Goal: Task Accomplishment & Management: Use online tool/utility

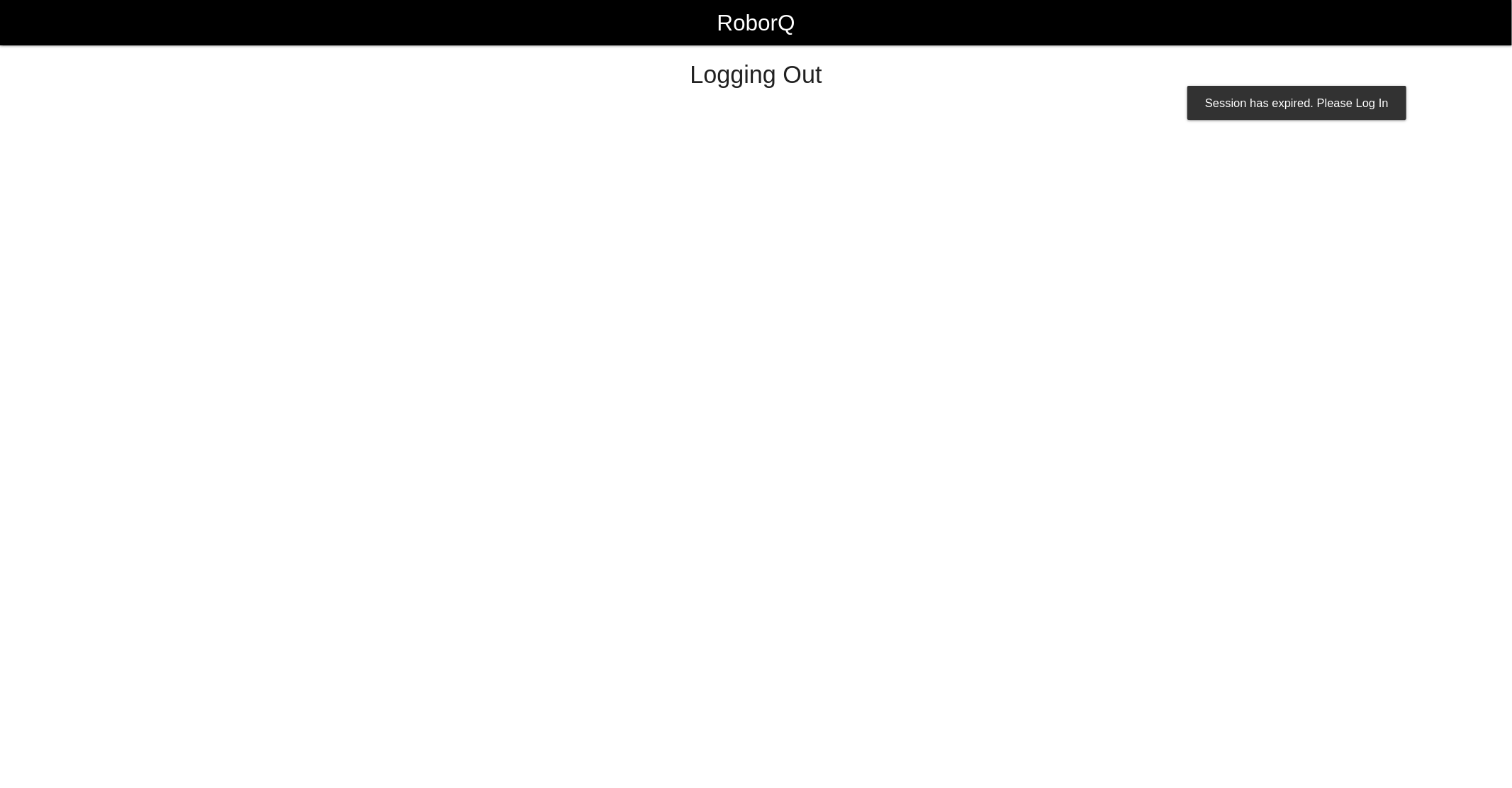
select select "Worker"
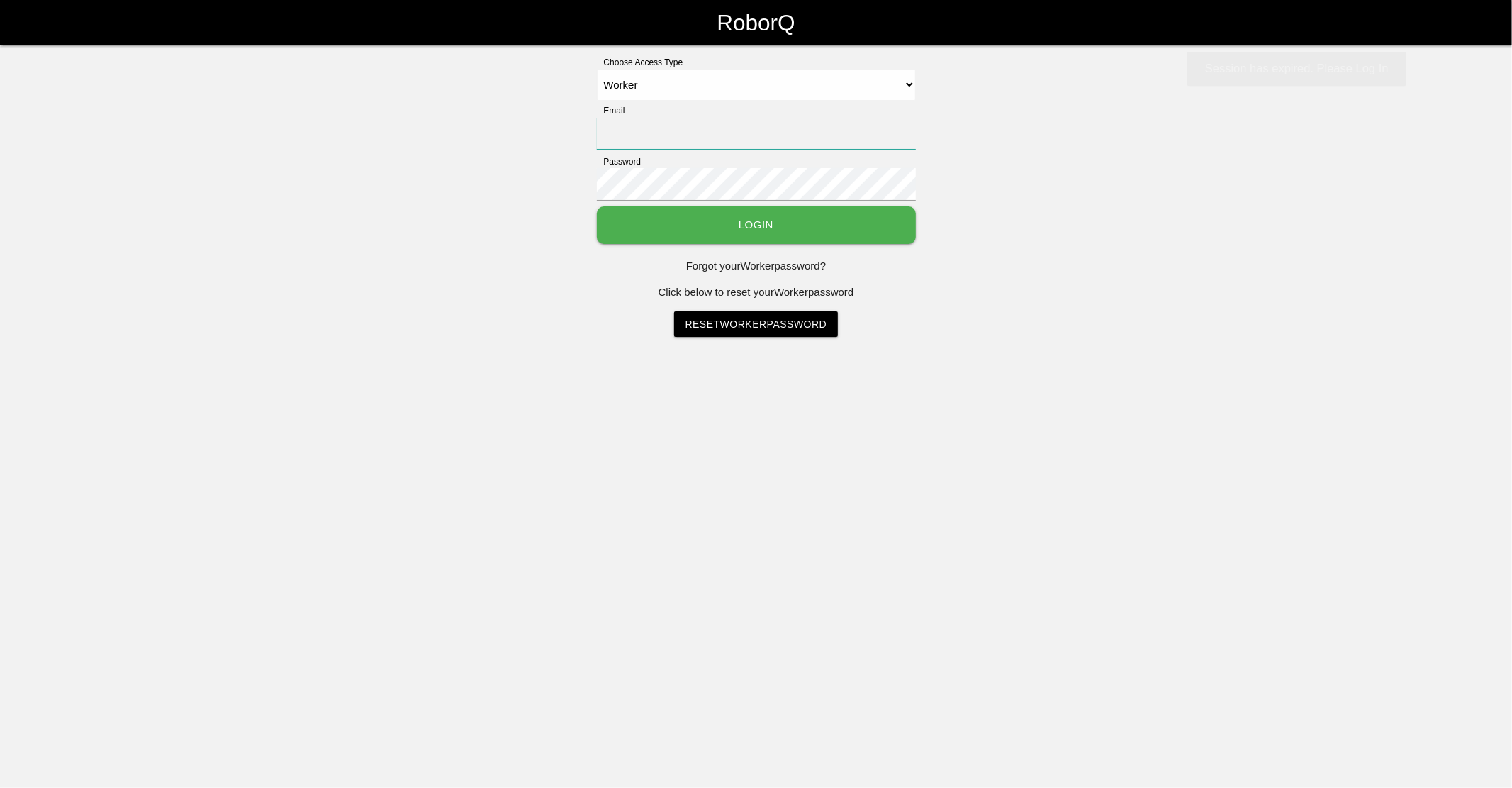
type input "[EMAIL_ADDRESS][DOMAIN_NAME]"
click at [752, 222] on button "Login" at bounding box center [756, 225] width 319 height 38
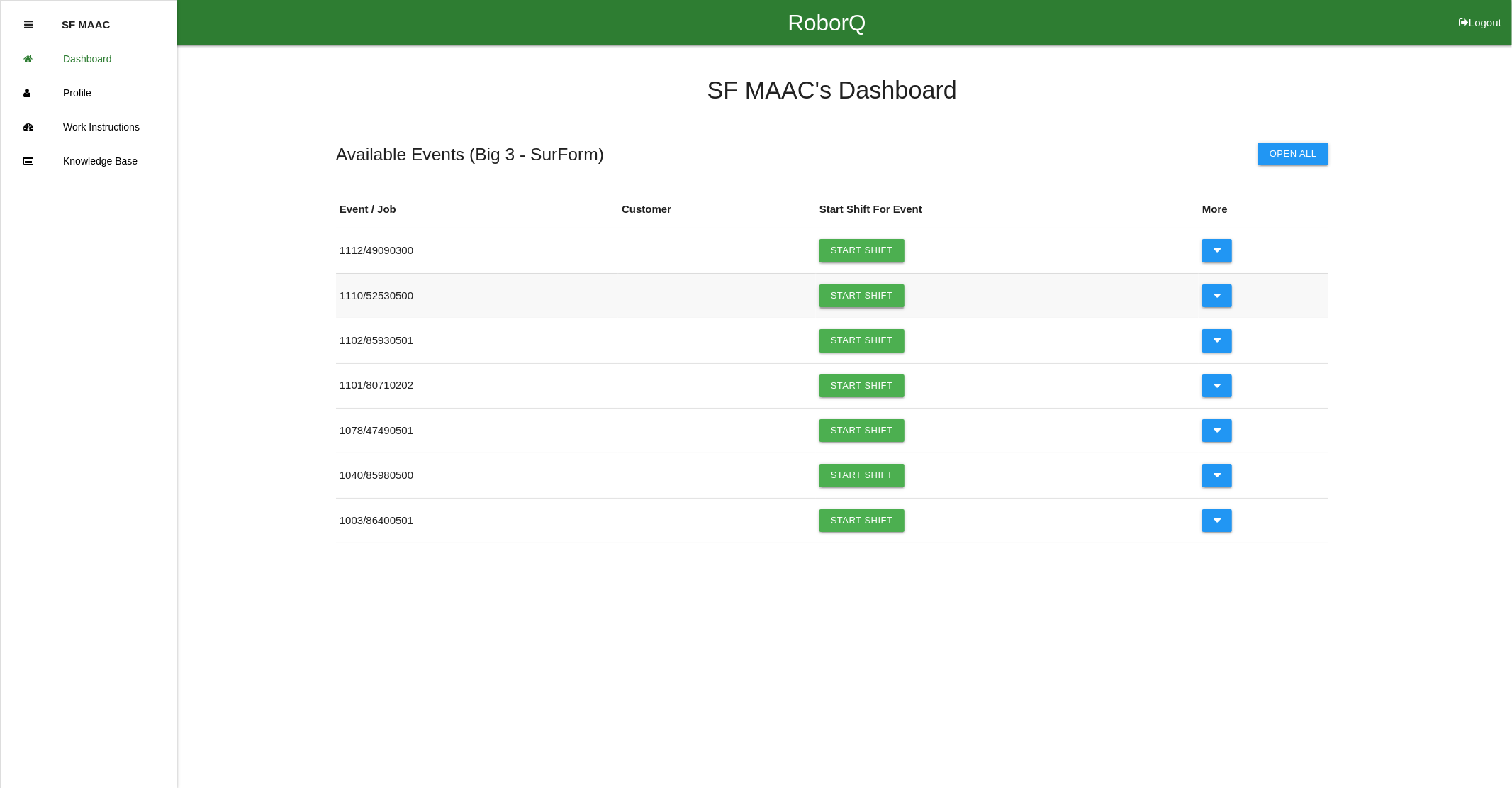
click at [849, 294] on link "Start Shift" at bounding box center [862, 296] width 85 height 22
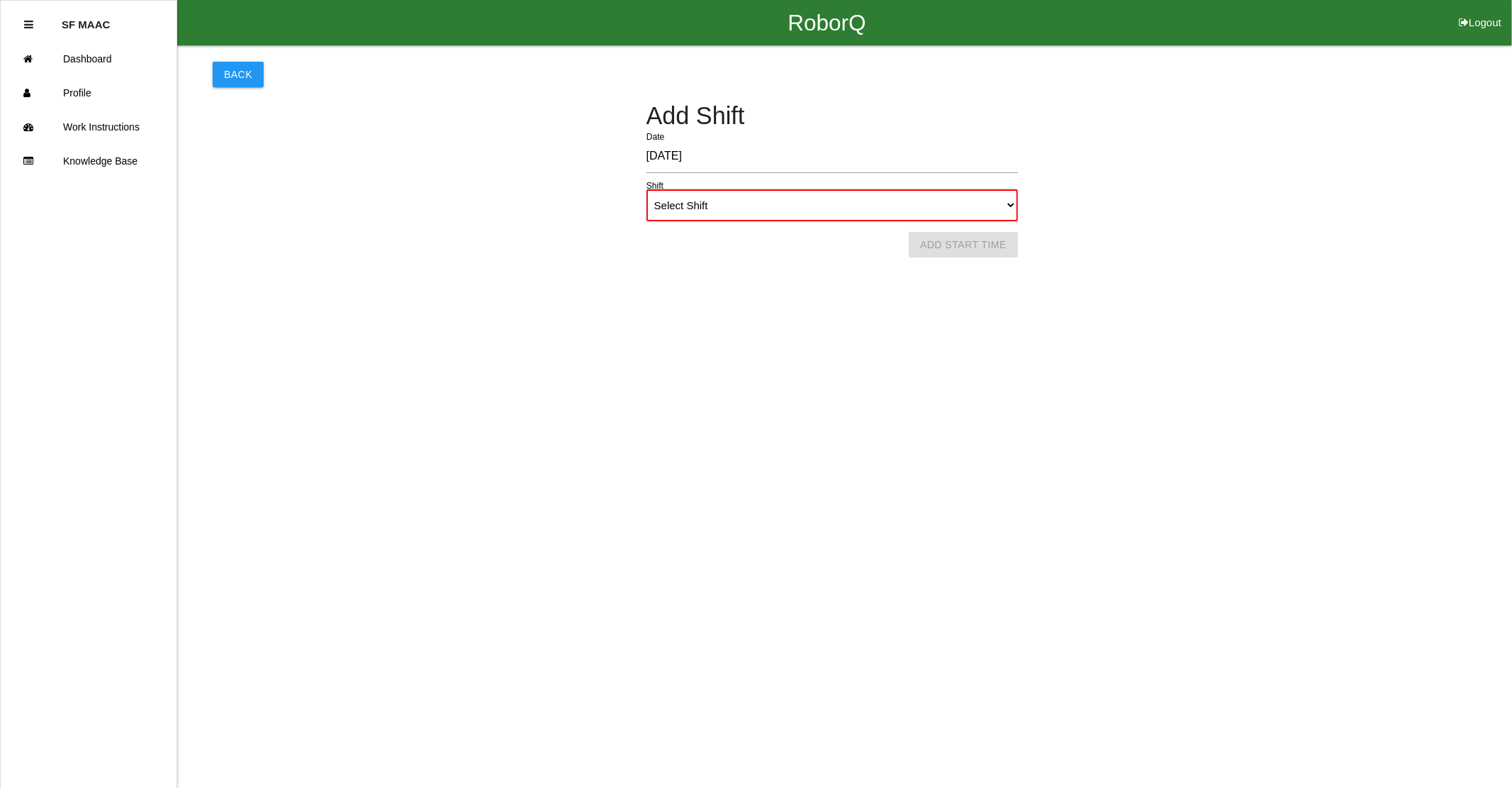
click at [819, 206] on select "Select Shift 1st Shift 2nd Shift 3rd Shift 4th Shift" at bounding box center [832, 205] width 371 height 32
select select "1"
click at [647, 189] on select "Select Shift 1st Shift 2nd Shift 3rd Shift 4th Shift" at bounding box center [832, 205] width 371 height 32
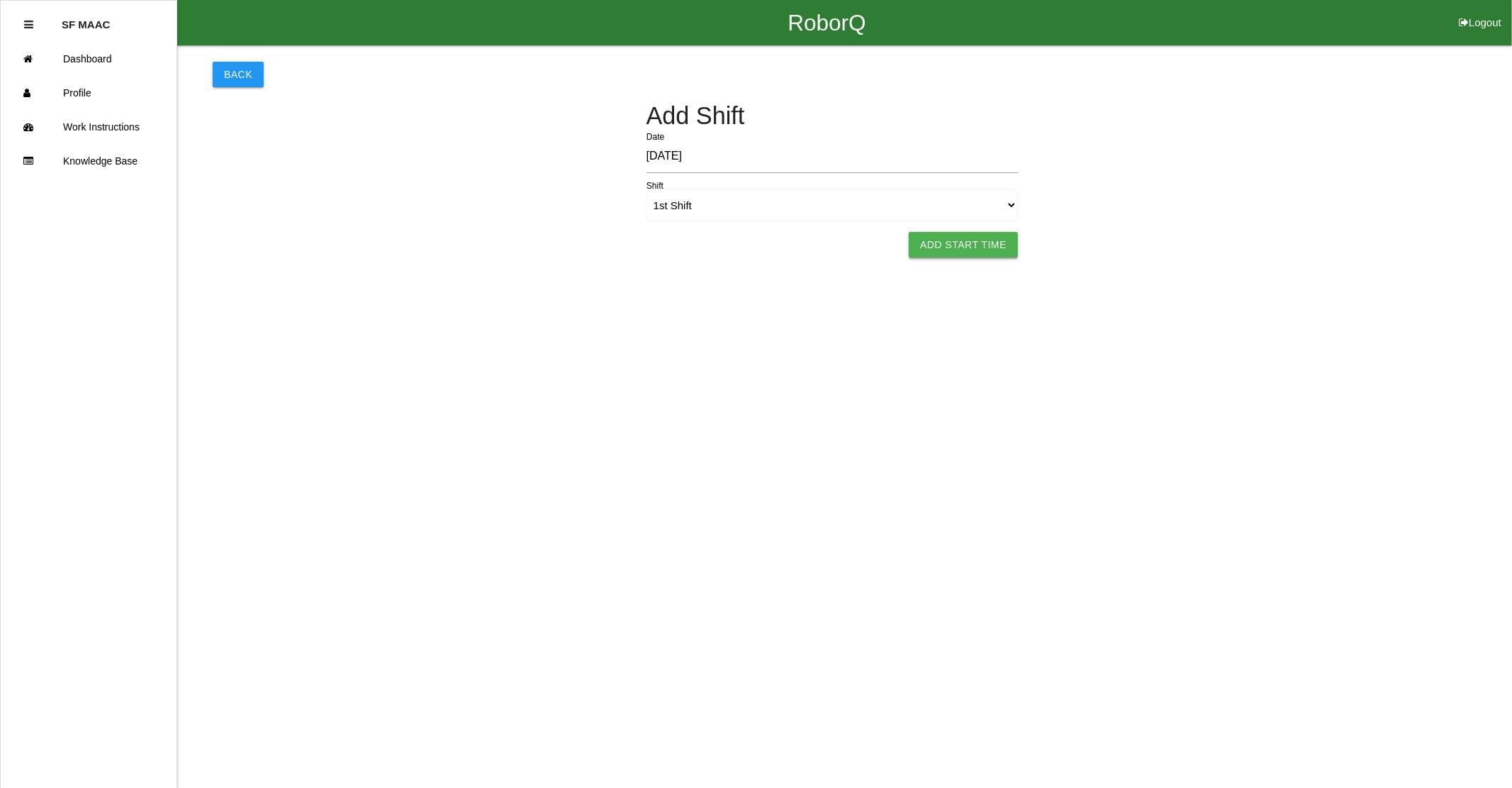
click at [993, 246] on button "Add Start Time" at bounding box center [963, 244] width 109 height 25
select select "6"
select select "25"
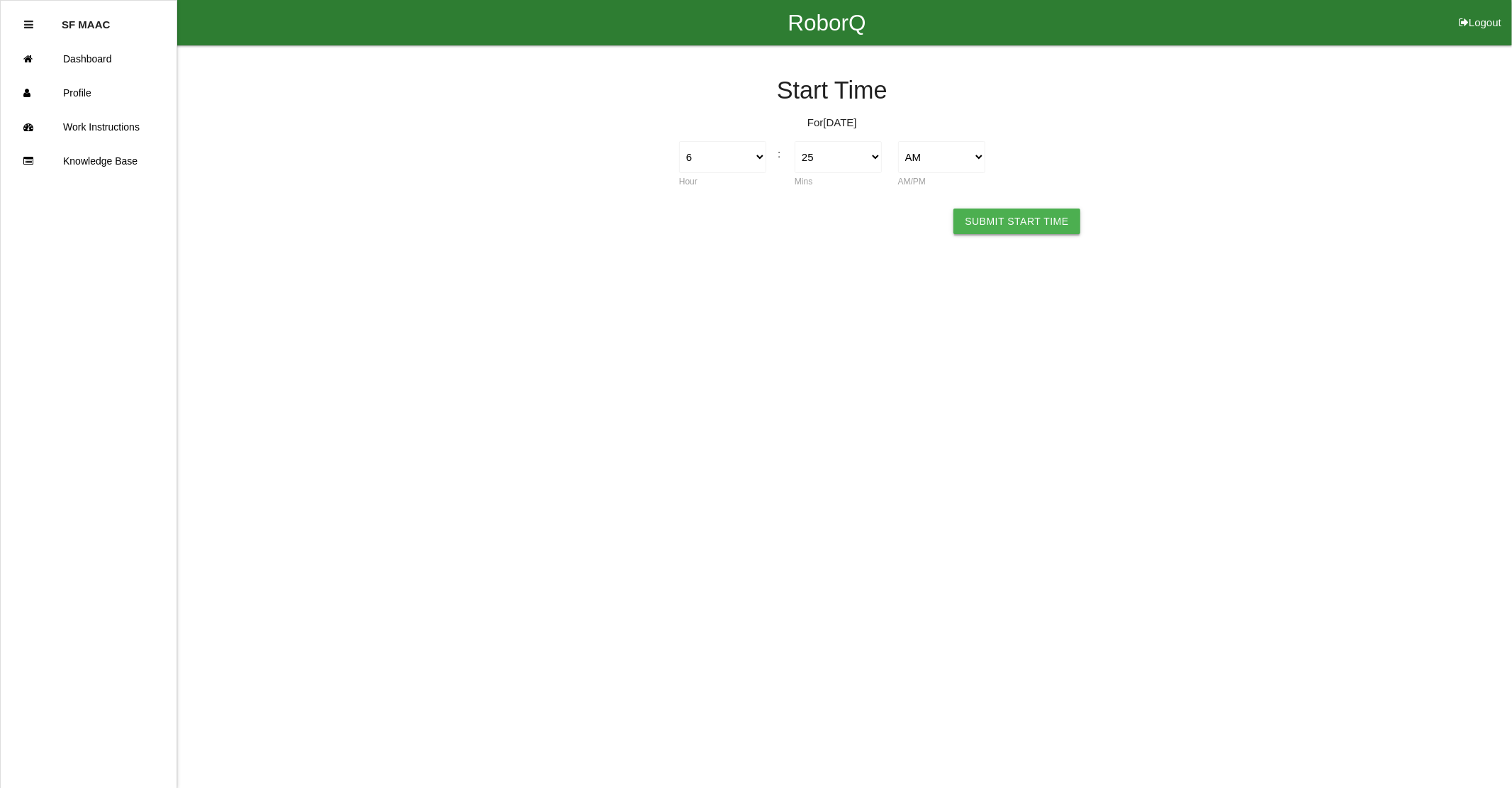
click at [998, 222] on button "Submit Start Time" at bounding box center [1017, 221] width 126 height 25
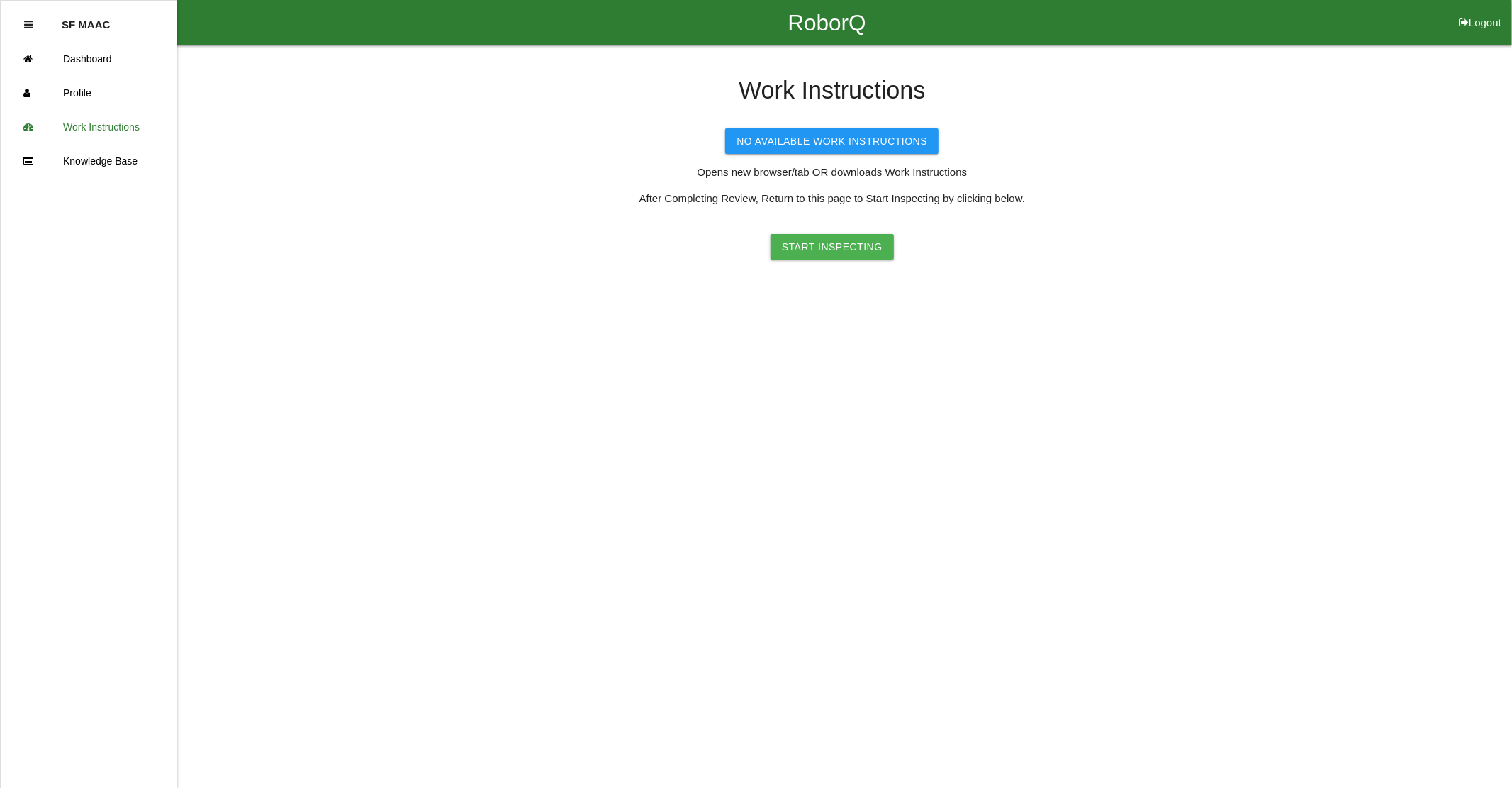
click at [759, 246] on div "Start Inspecting" at bounding box center [832, 246] width 780 height 25
click at [791, 243] on button "Start Inspecting" at bounding box center [832, 246] width 123 height 25
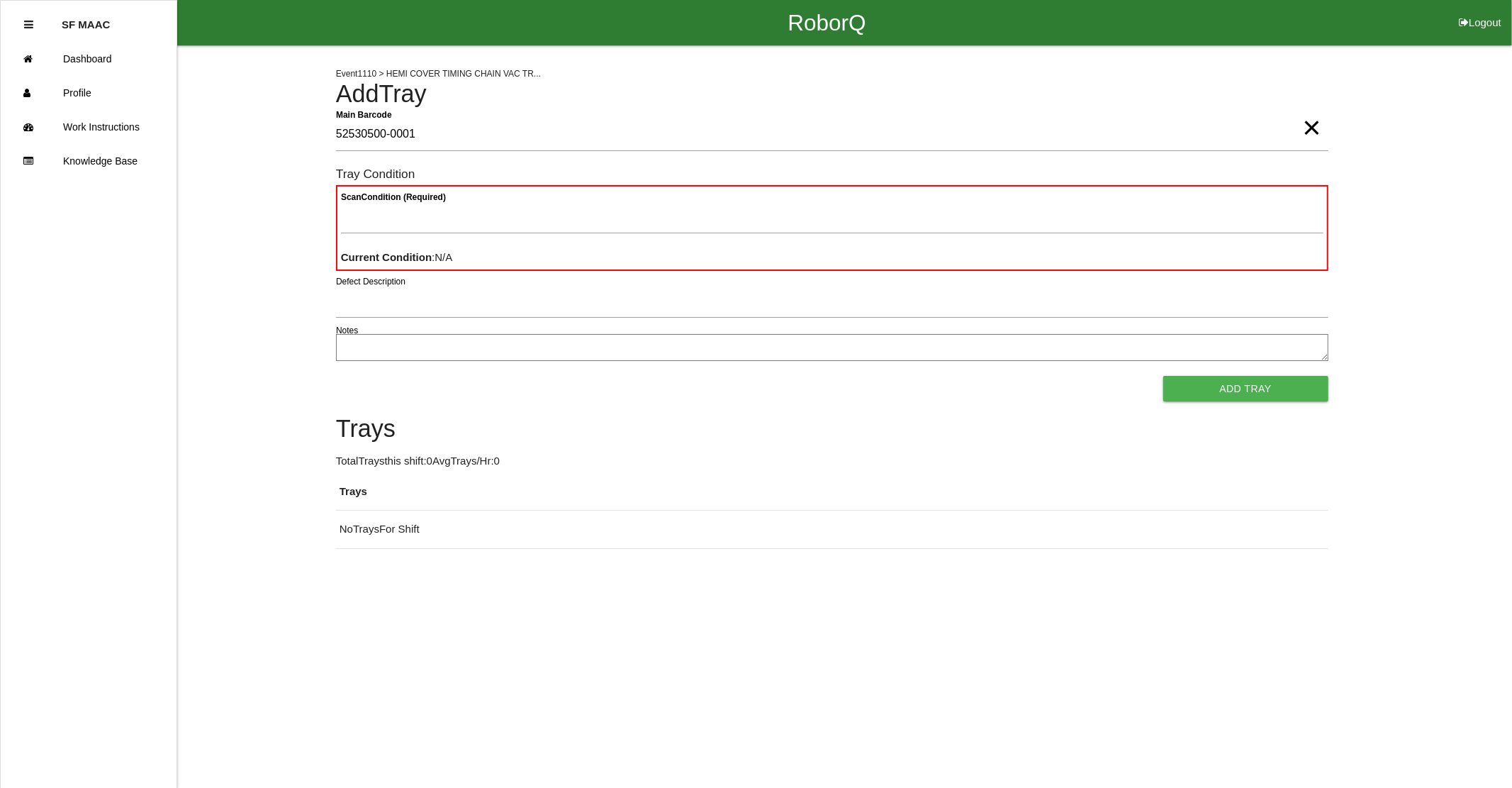
type Barcode "52530500-0001"
type Condition "ba"
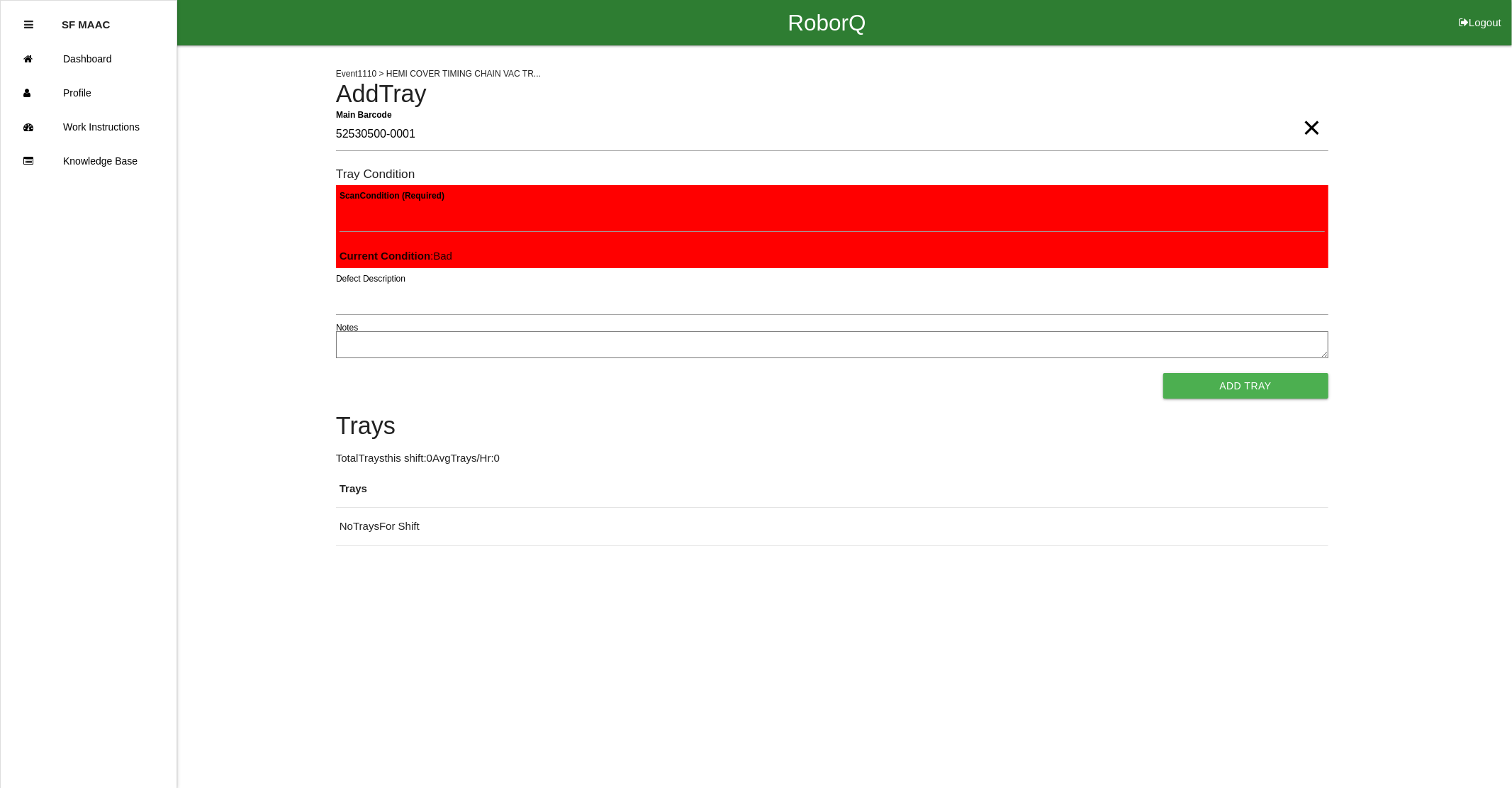
click at [1164, 373] on button "Add Tray" at bounding box center [1246, 385] width 165 height 25
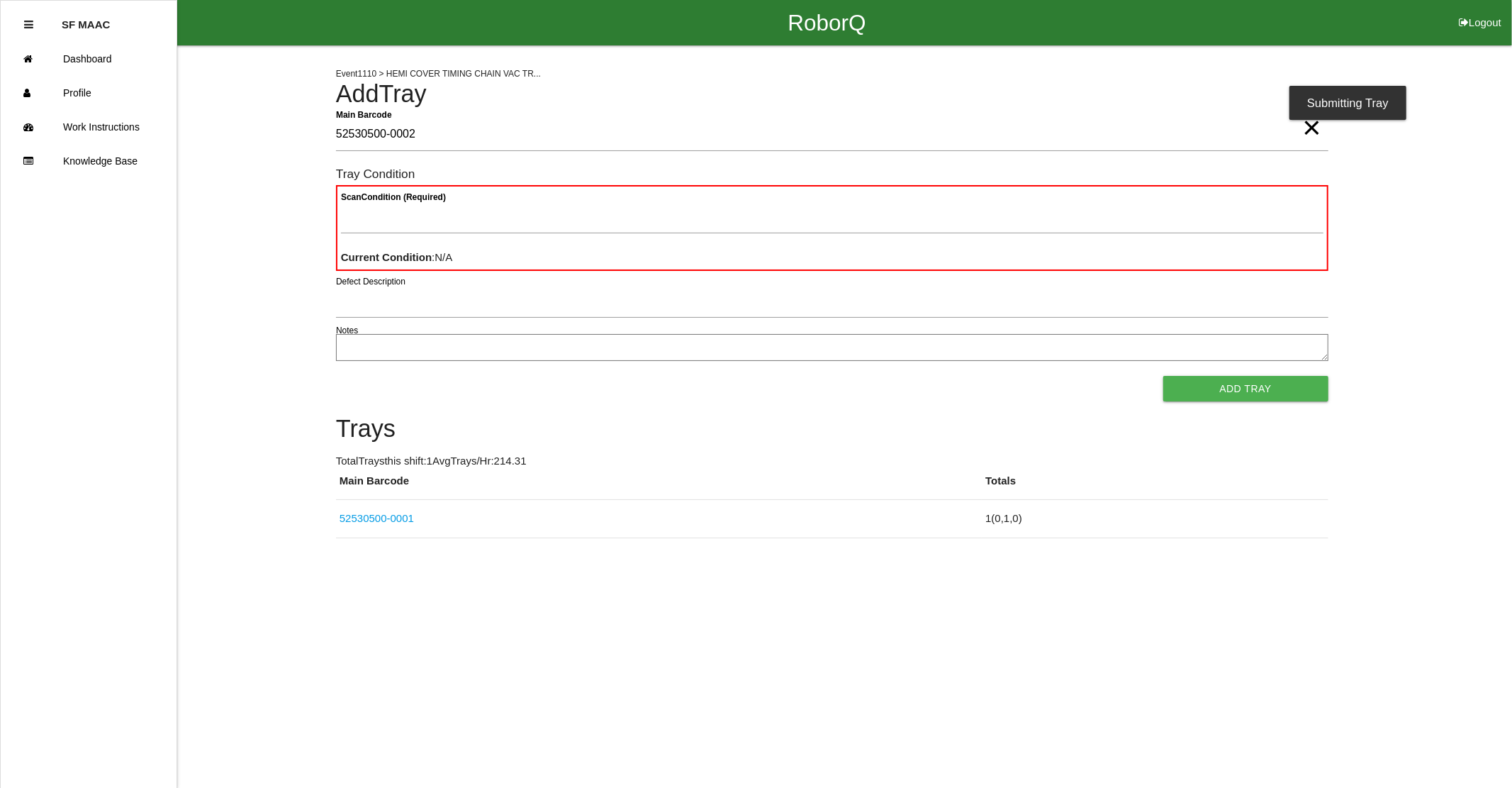
type Barcode "52530500-0002"
type Condition "ba"
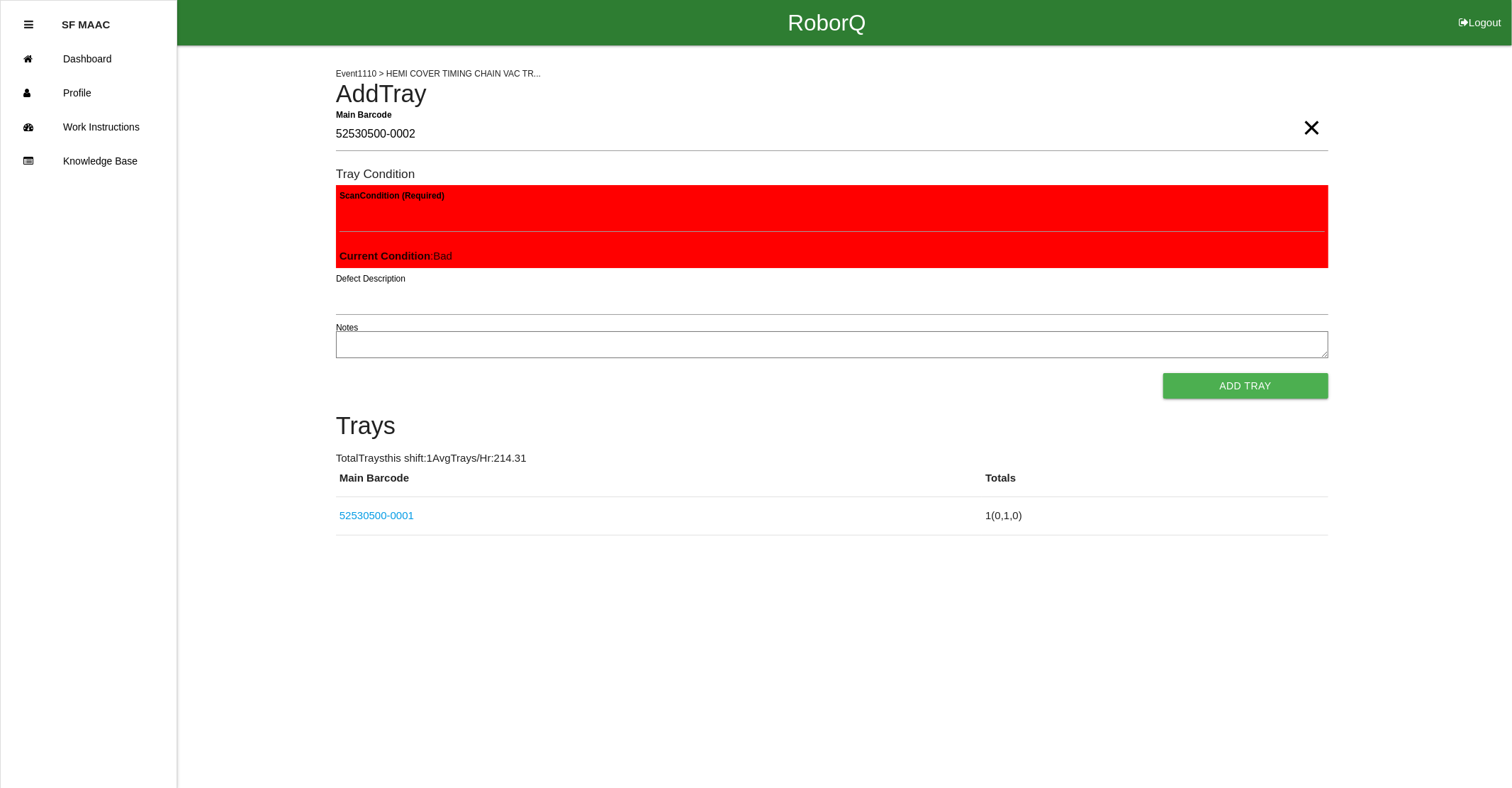
click button "Add Tray" at bounding box center [1246, 385] width 165 height 25
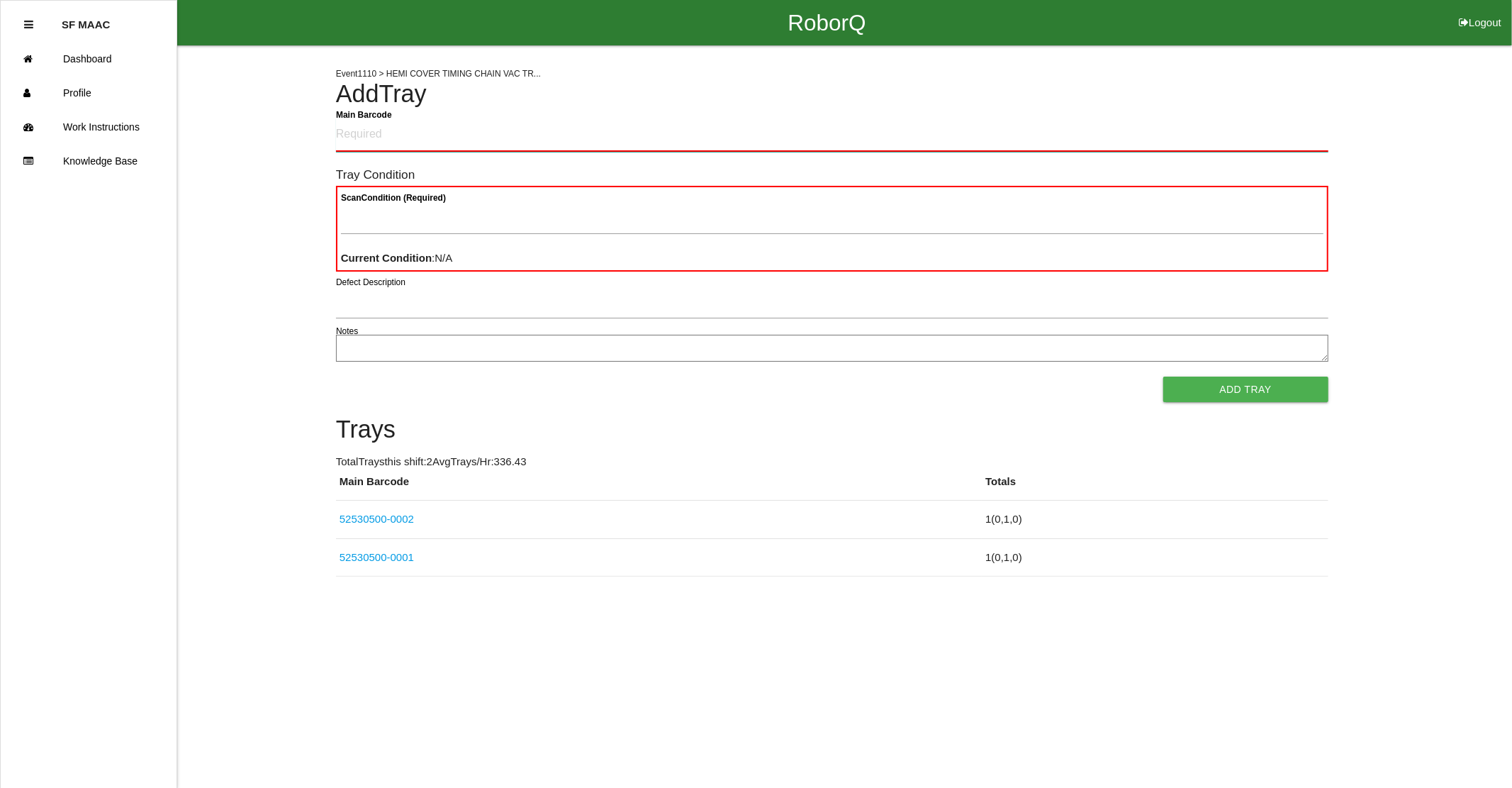
click at [358, 133] on Barcode "Main Barcode" at bounding box center [832, 135] width 993 height 33
type Barcode "52530500-0003"
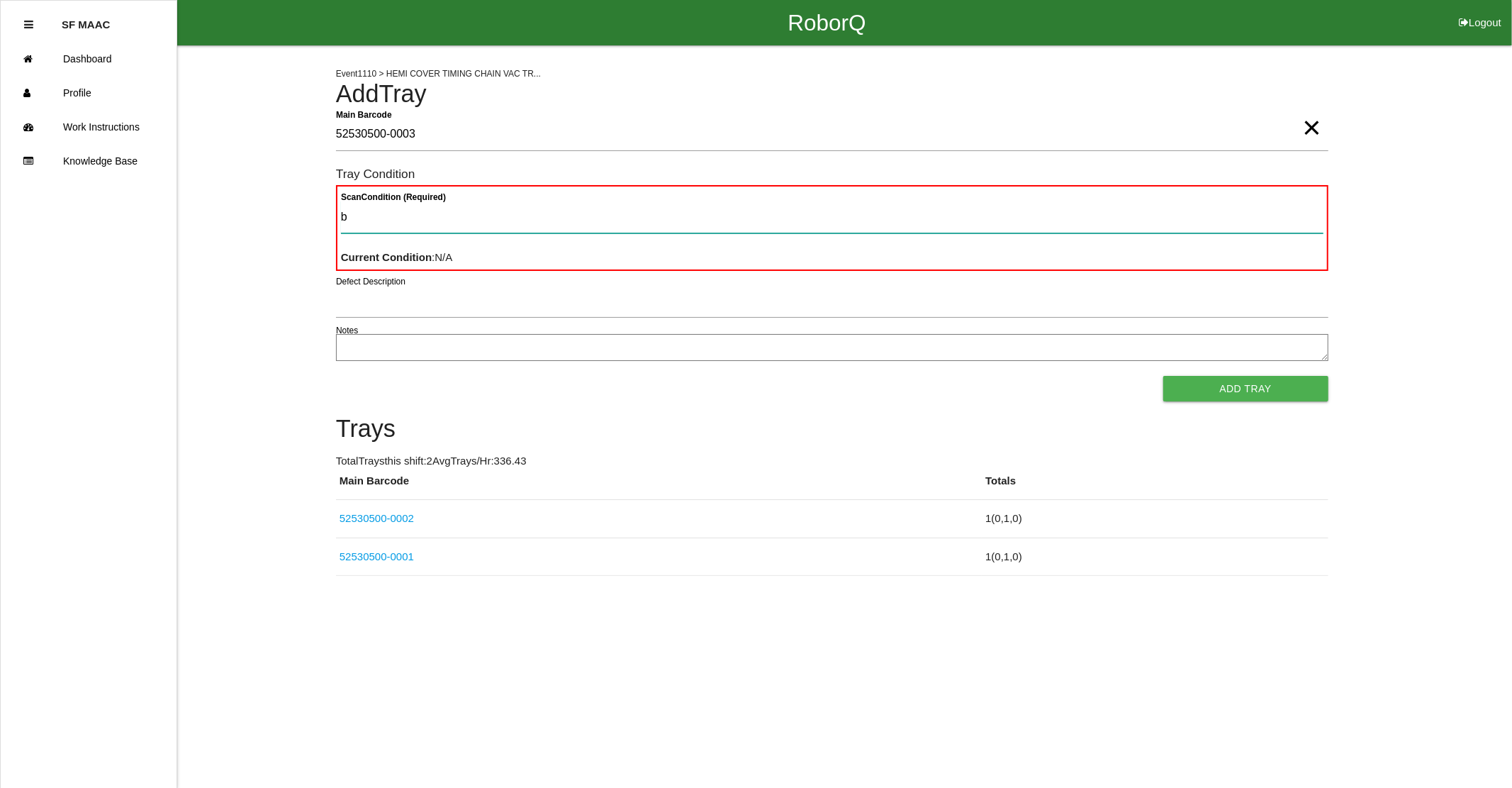
type Condition "ba"
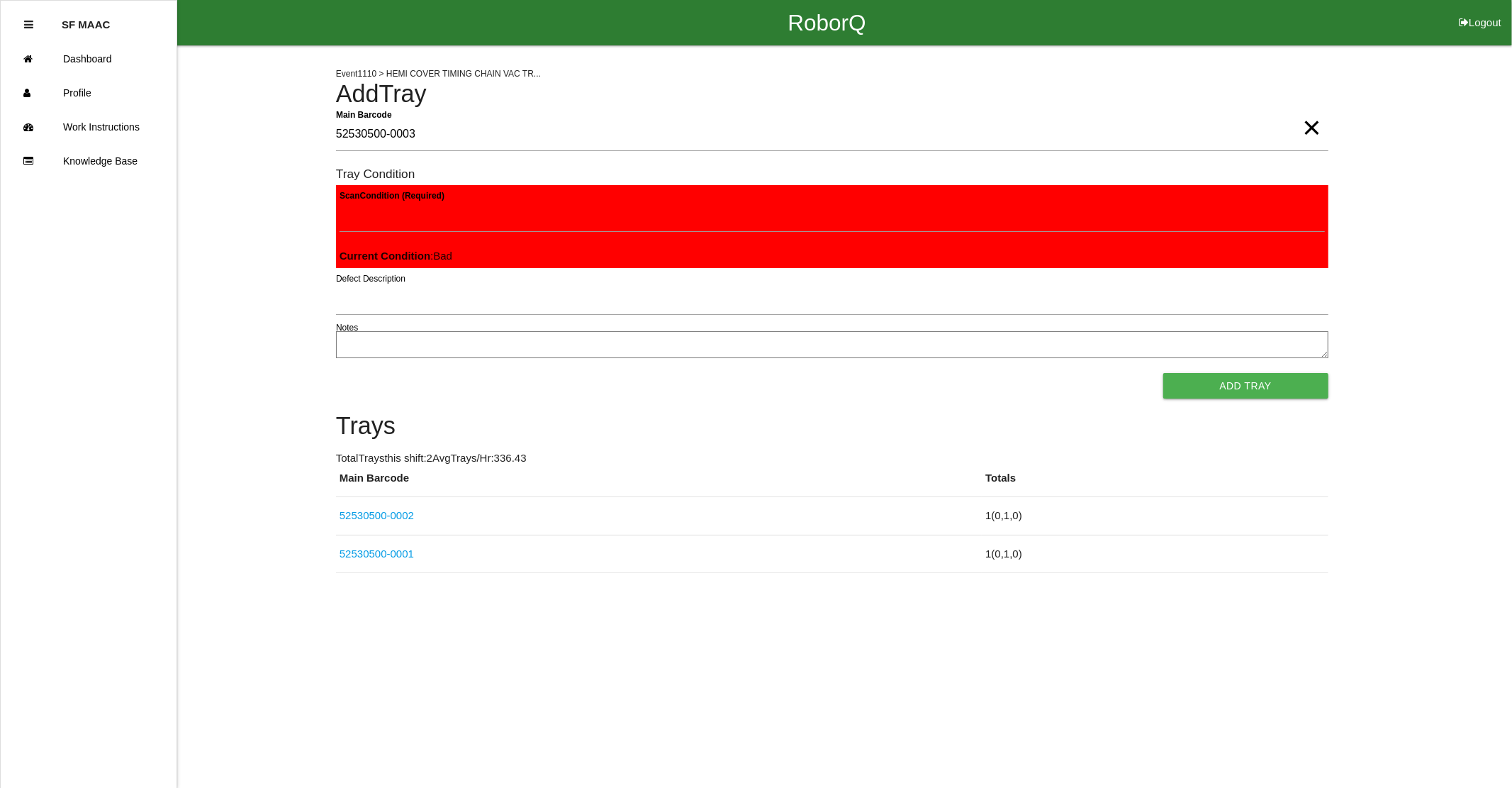
click at [1164, 373] on button "Add Tray" at bounding box center [1246, 385] width 165 height 25
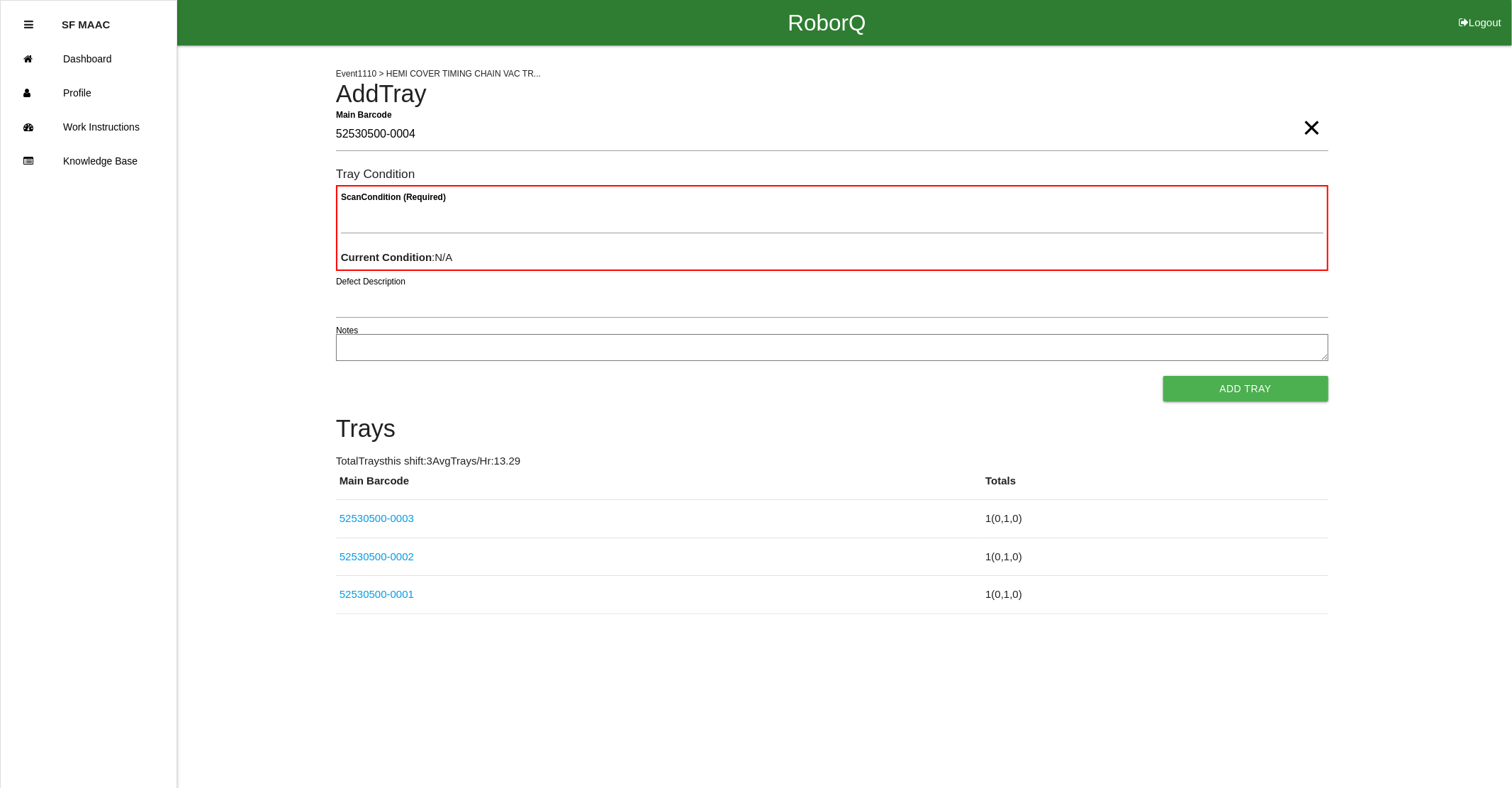
type Barcode "52530500-0004"
type Condition "goo"
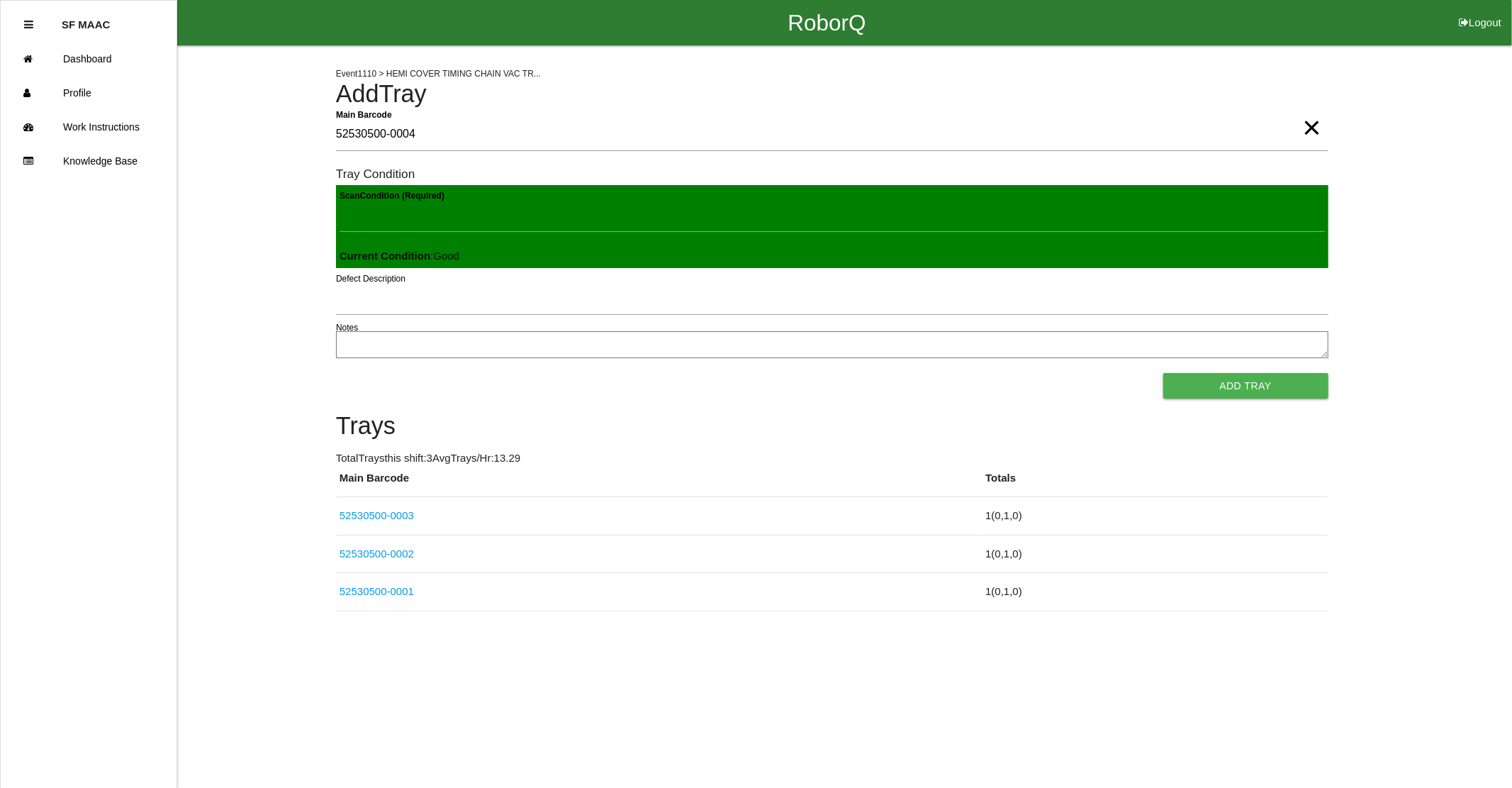
click at [1164, 373] on button "Add Tray" at bounding box center [1246, 385] width 165 height 25
